Goal: Task Accomplishment & Management: Use online tool/utility

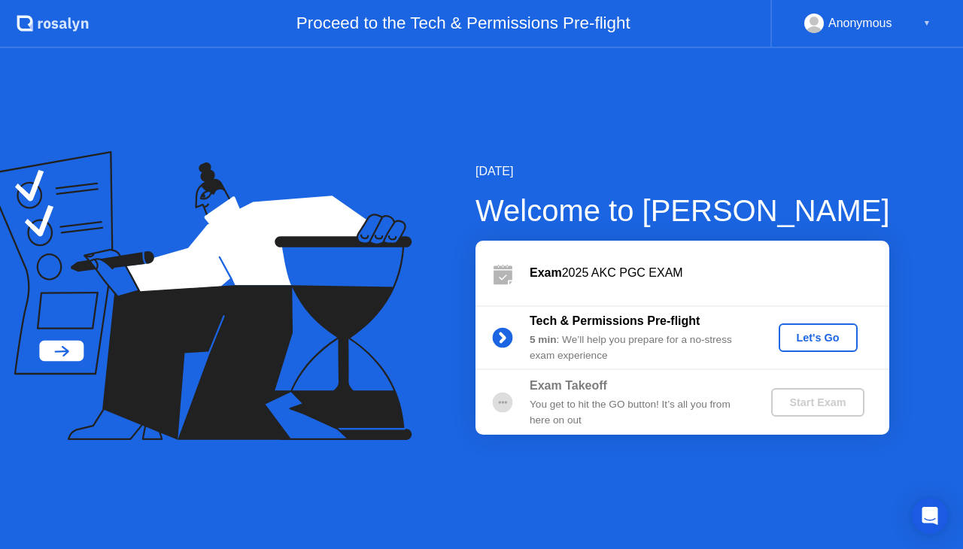
click at [833, 159] on div "[DATE] Welcome to [PERSON_NAME] Exam 2025 AKC PGC EXAM Tech & Permissions Pre-f…" at bounding box center [481, 298] width 963 height 501
click at [832, 332] on div "Let's Go" at bounding box center [817, 338] width 67 height 12
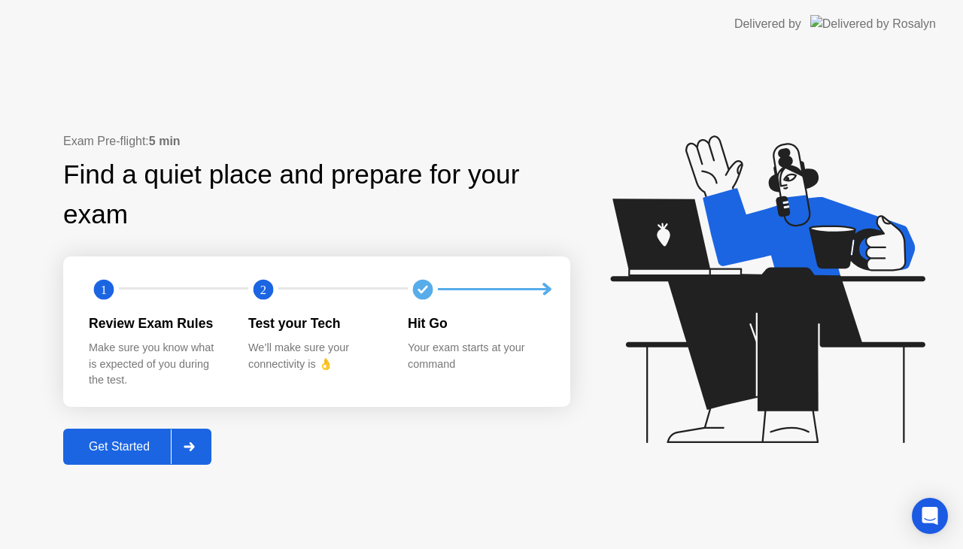
click at [93, 442] on div "Get Started" at bounding box center [119, 447] width 103 height 14
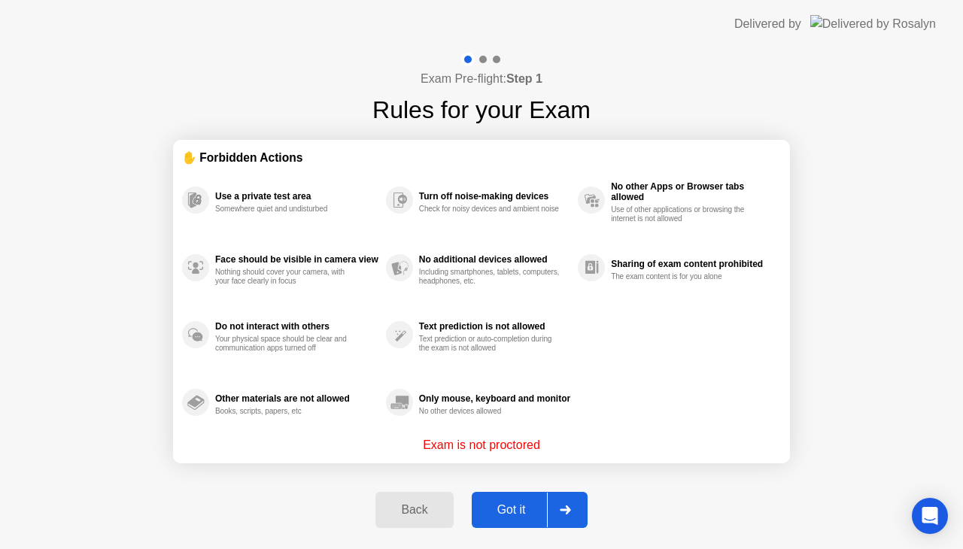
click at [515, 507] on div "Got it" at bounding box center [511, 510] width 71 height 14
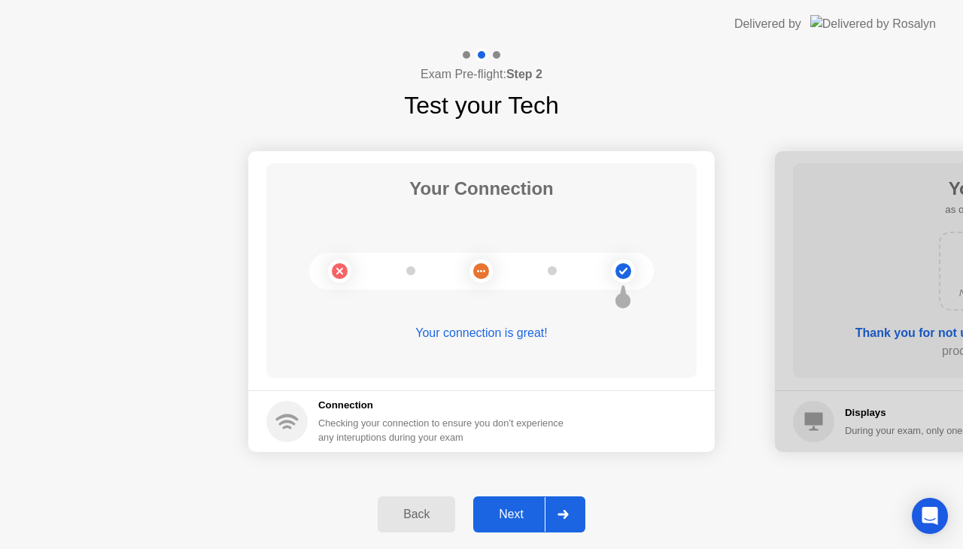
click at [508, 508] on div "Next" at bounding box center [511, 515] width 67 height 14
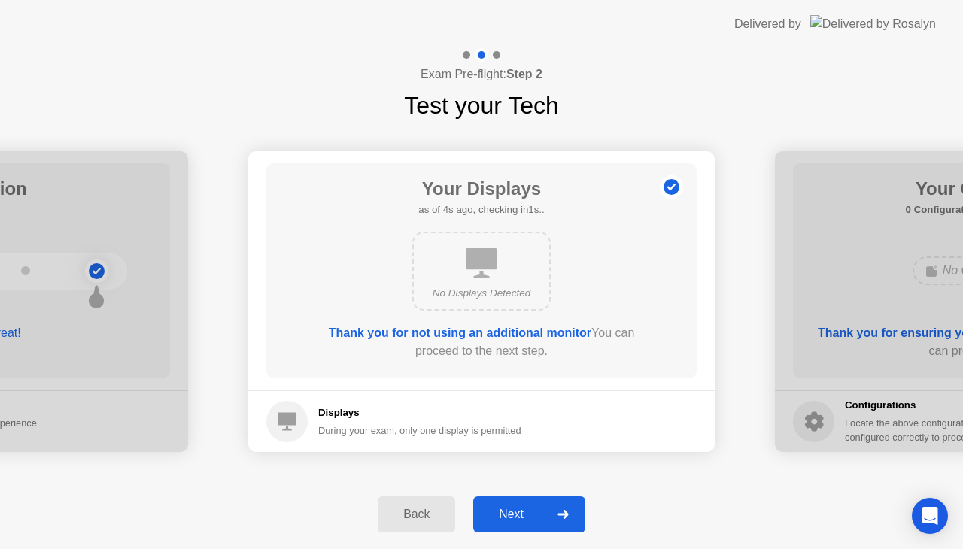
click at [508, 508] on div "Next" at bounding box center [511, 515] width 67 height 14
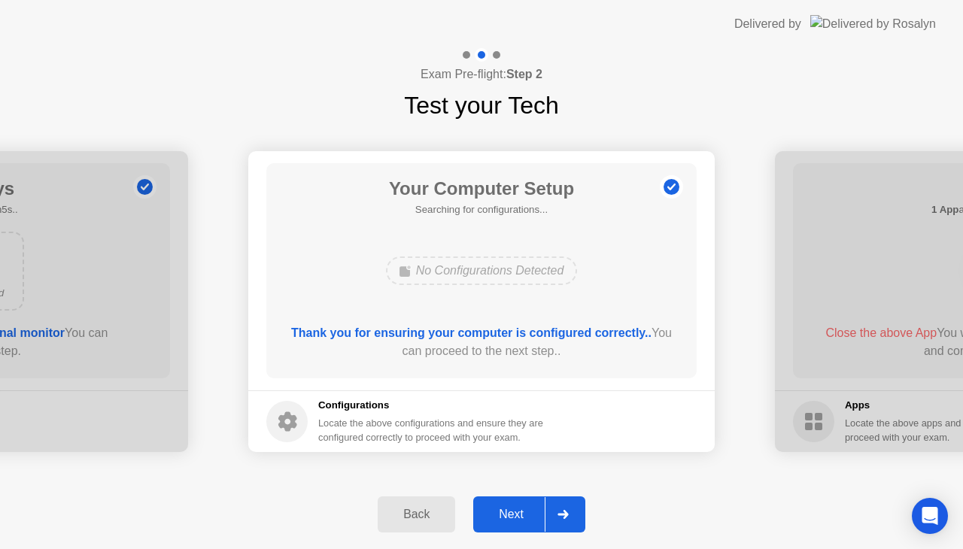
click at [508, 508] on div "Next" at bounding box center [511, 515] width 67 height 14
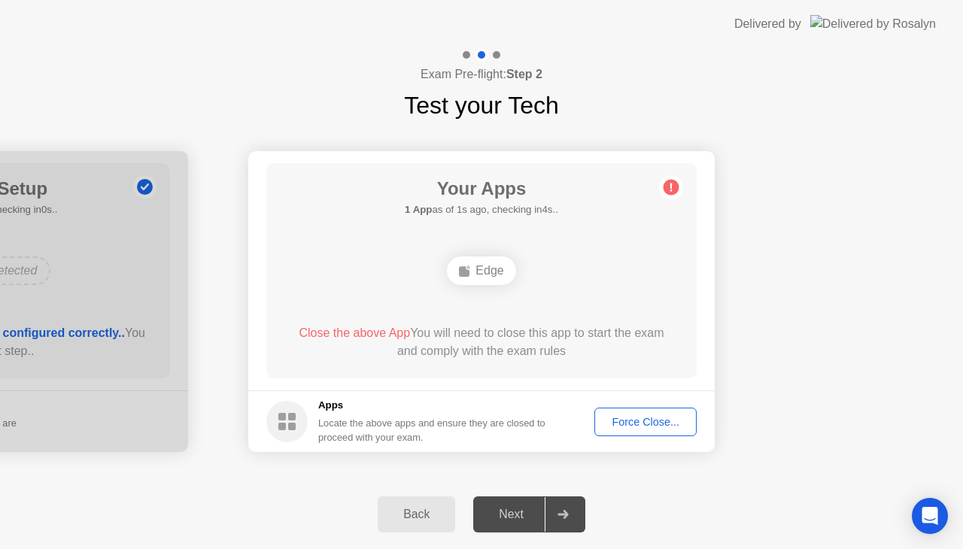
click at [572, 259] on div "Edge" at bounding box center [481, 270] width 344 height 41
click at [665, 416] on div "Force Close..." at bounding box center [645, 422] width 92 height 12
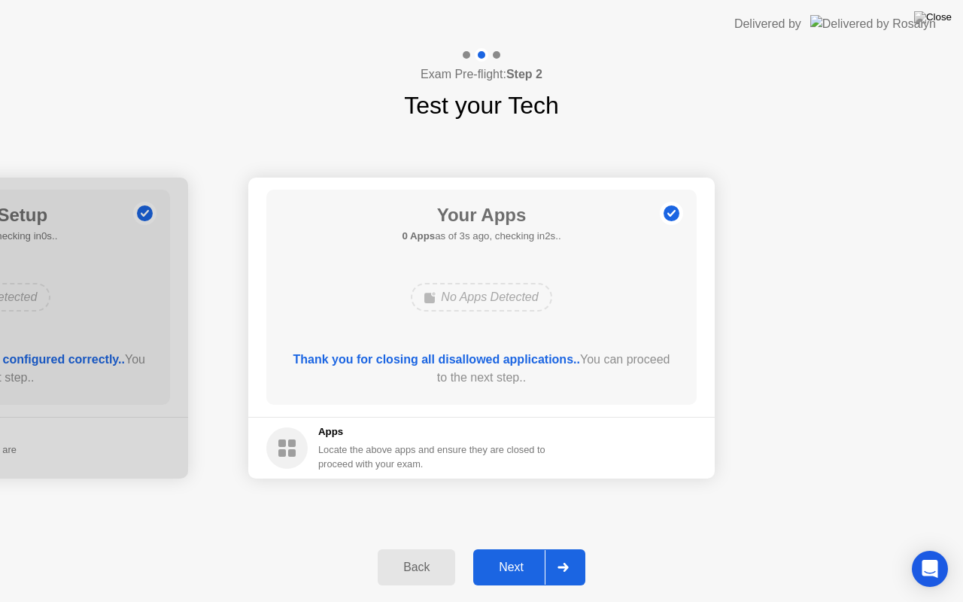
click at [513, 548] on div "Next" at bounding box center [511, 567] width 67 height 14
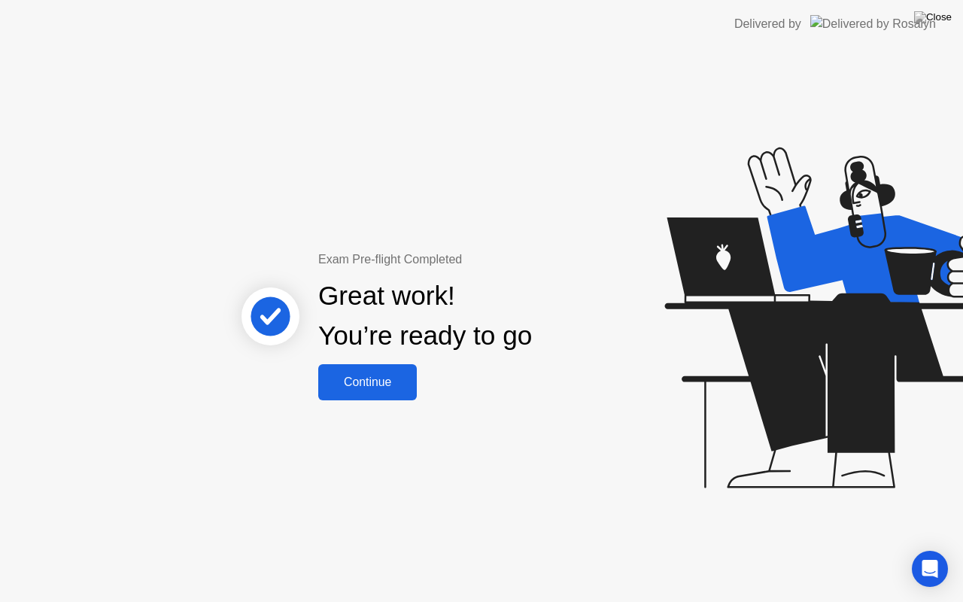
click at [132, 155] on div "Exam Pre-flight Completed Great work! You’re ready to go Continue" at bounding box center [481, 325] width 963 height 554
click at [369, 380] on div "Continue" at bounding box center [368, 382] width 90 height 14
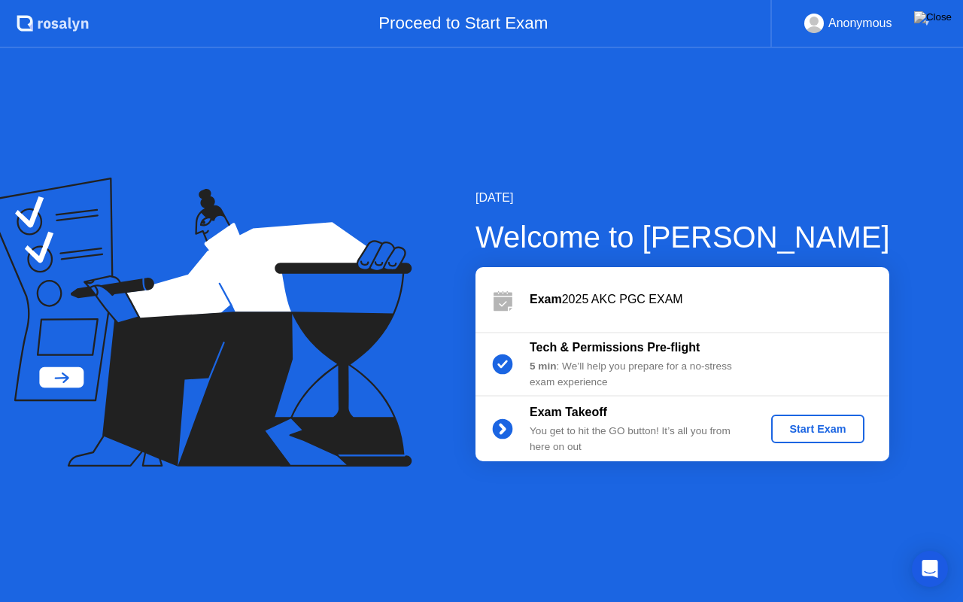
click at [818, 432] on div "Start Exam" at bounding box center [817, 429] width 80 height 12
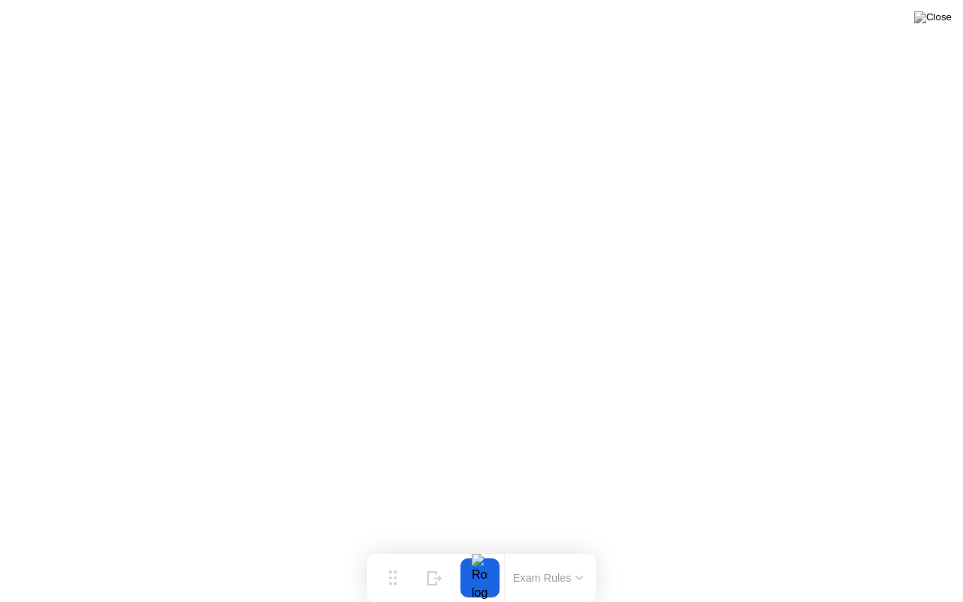
click at [571, 548] on button "Exam Rules" at bounding box center [548, 578] width 80 height 14
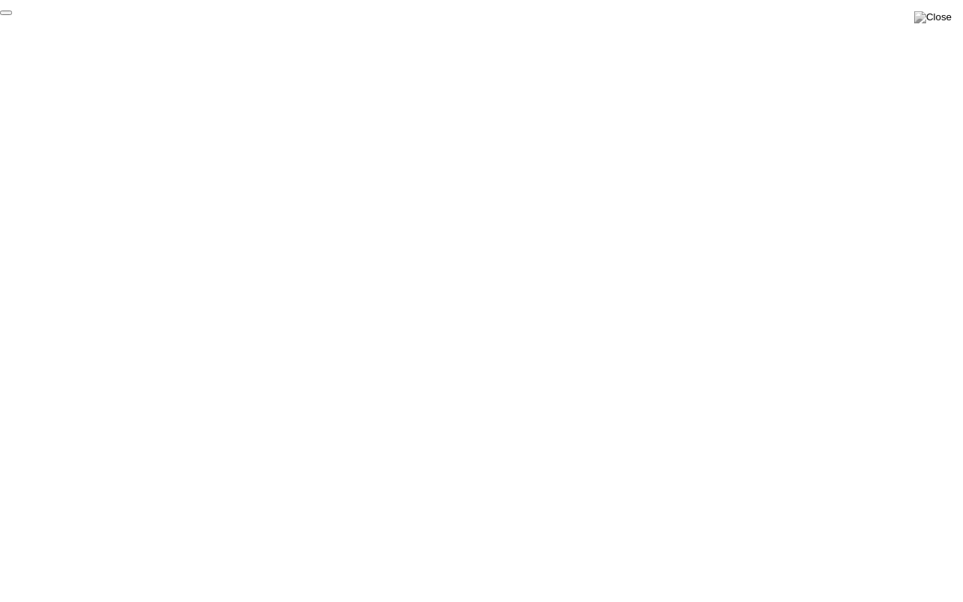
click div "End Proctoring Session"
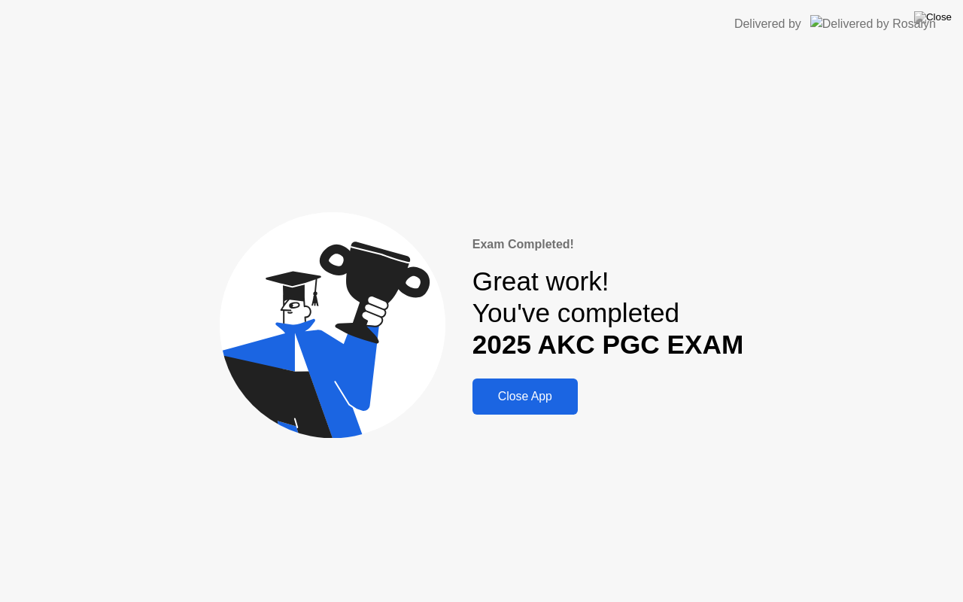
click at [535, 397] on div "Close App" at bounding box center [525, 397] width 96 height 14
